Goal: Check status: Check status

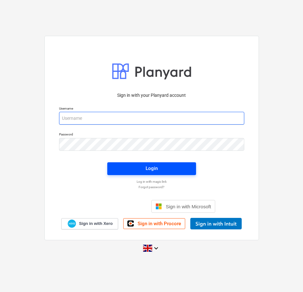
type input "[EMAIL_ADDRESS][DOMAIN_NAME]"
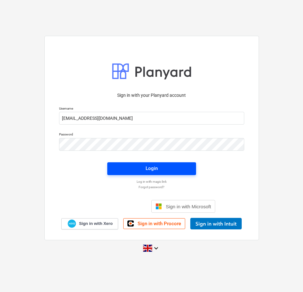
click at [149, 171] on div "Login" at bounding box center [152, 168] width 12 height 8
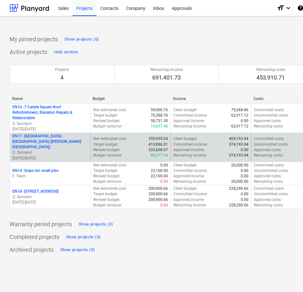
click at [30, 142] on p "EN17 - [GEOGRAPHIC_DATA] - [GEOGRAPHIC_DATA] ([PERSON_NAME][GEOGRAPHIC_DATA] an…" at bounding box center [49, 142] width 75 height 16
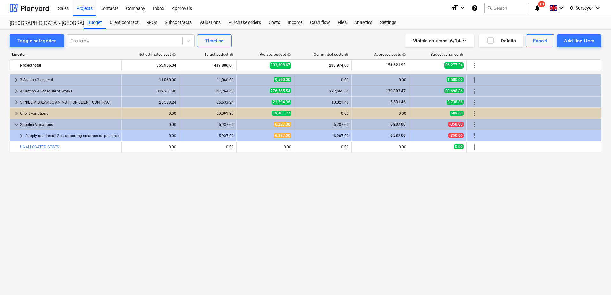
click at [291, 187] on div "keyboard_arrow_right 3 Section 3 general 11,060.00 11,060.00 9,560.00 0.00 0.00…" at bounding box center [306, 171] width 592 height 195
click at [178, 24] on div "Subcontracts" at bounding box center [178, 22] width 35 height 13
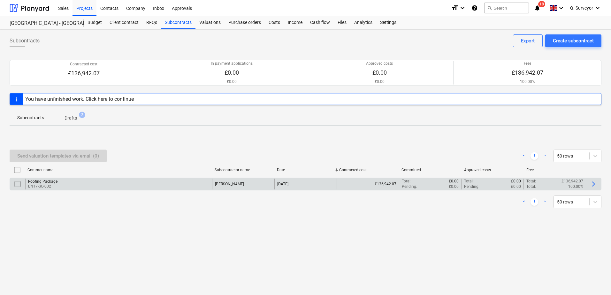
click at [74, 185] on div "Roofing Package EN17-SO-002" at bounding box center [118, 184] width 187 height 11
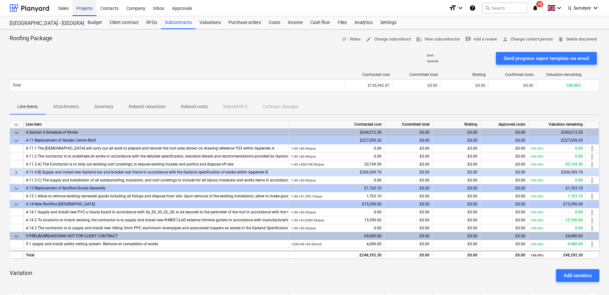
click at [90, 8] on div "Projects" at bounding box center [85, 8] width 24 height 16
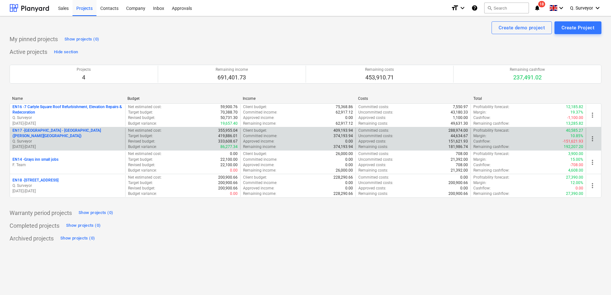
click at [44, 138] on p "EN17 - [GEOGRAPHIC_DATA] - [GEOGRAPHIC_DATA] ([PERSON_NAME][GEOGRAPHIC_DATA] an…" at bounding box center [67, 133] width 110 height 11
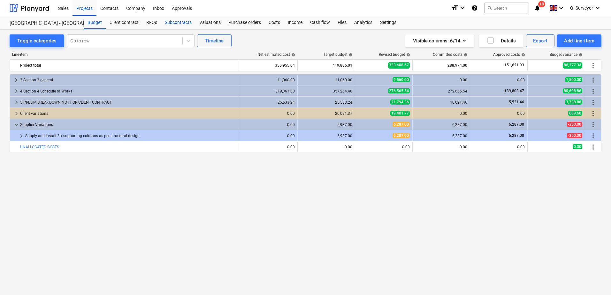
click at [175, 21] on div "Subcontracts" at bounding box center [178, 22] width 35 height 13
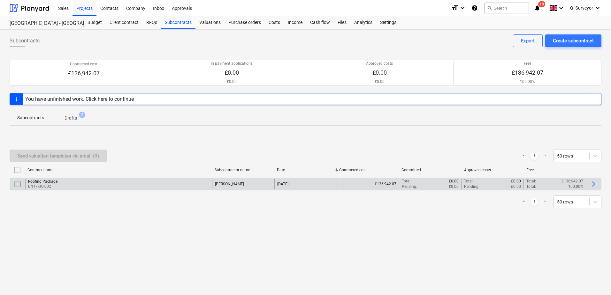
click at [47, 188] on p "EN17-SO-002" at bounding box center [42, 186] width 29 height 5
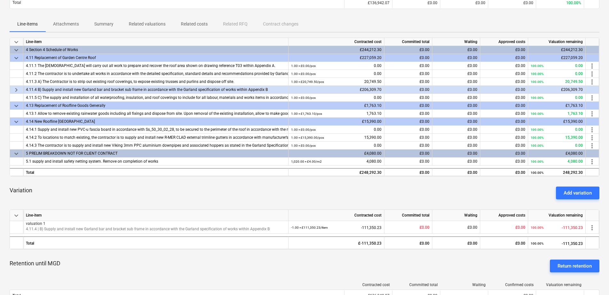
scroll to position [80, 0]
